Goal: Find specific page/section: Find specific page/section

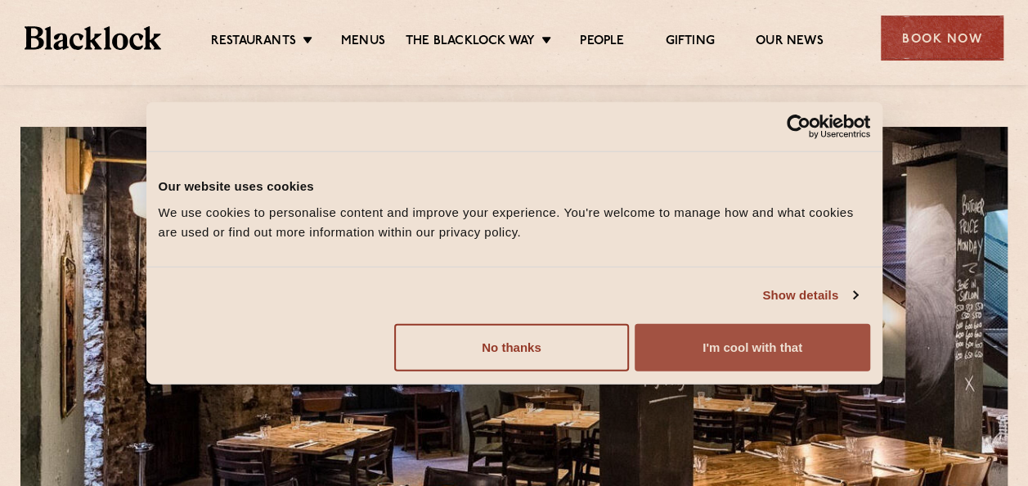
click at [687, 343] on button "I'm cool with that" at bounding box center [752, 346] width 235 height 47
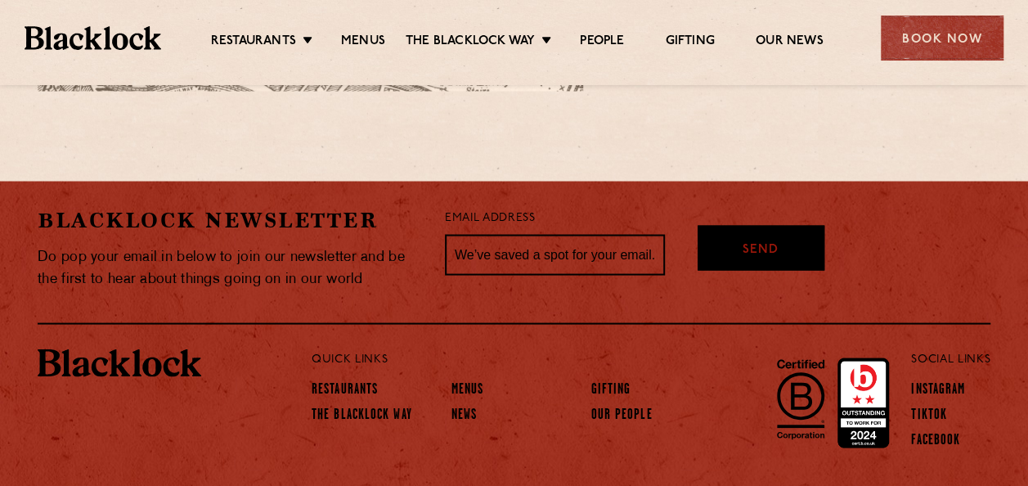
scroll to position [1477, 0]
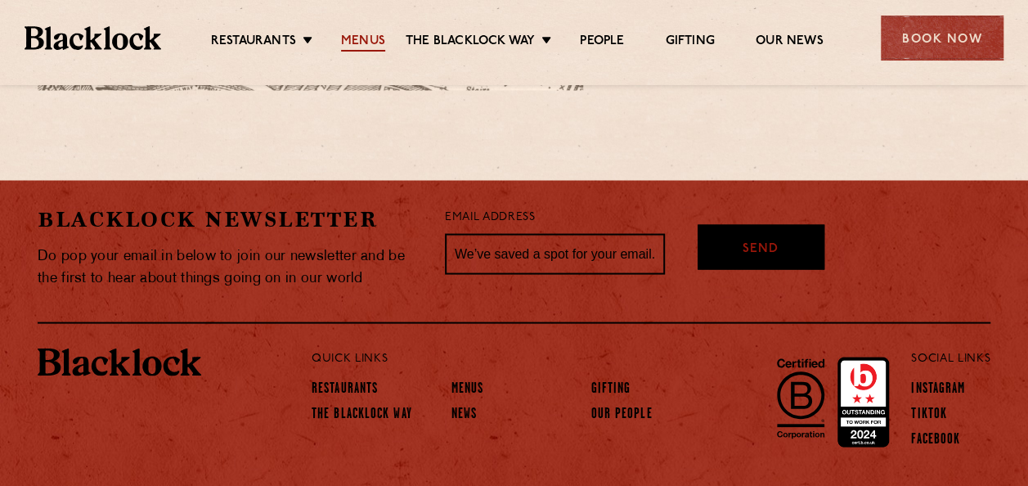
click at [361, 38] on link "Menus" at bounding box center [363, 43] width 44 height 18
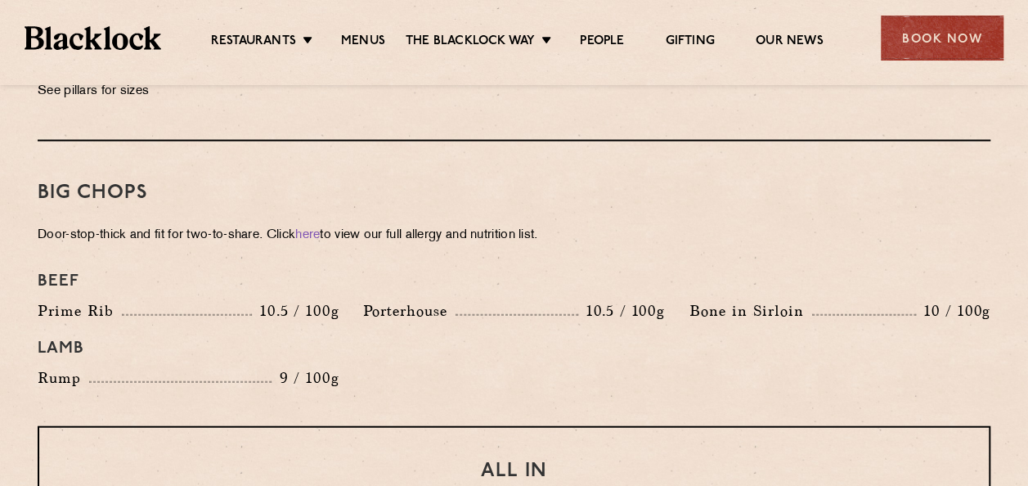
scroll to position [1751, 0]
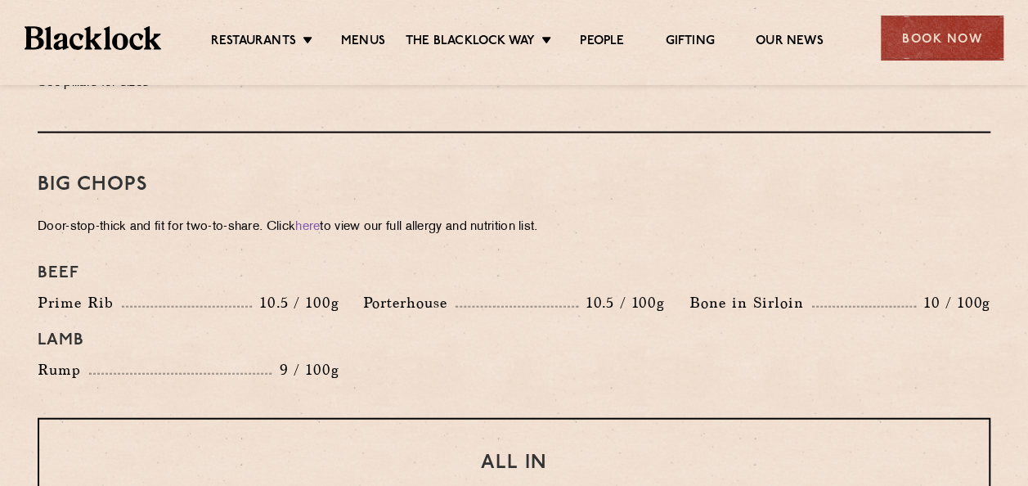
click at [361, 38] on link "Menus" at bounding box center [363, 43] width 44 height 18
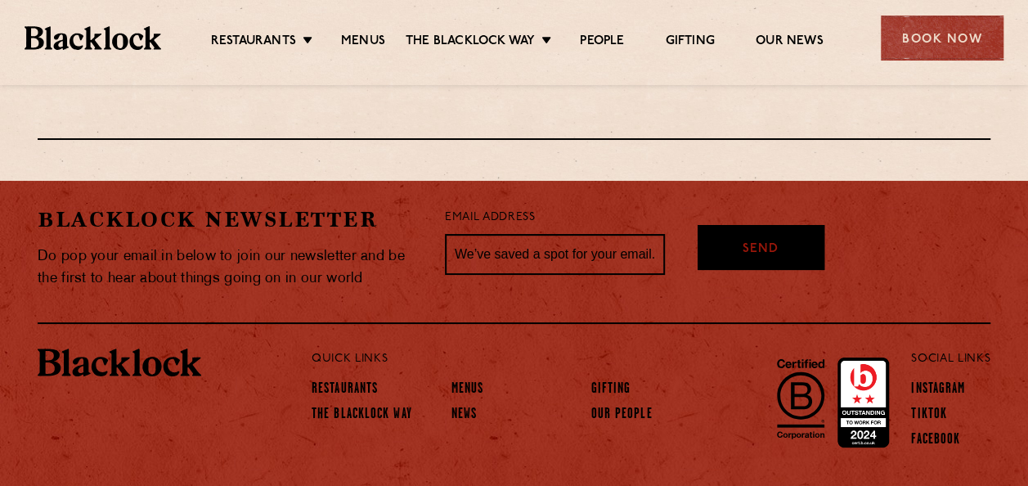
scroll to position [3040, 0]
